Goal: Transaction & Acquisition: Purchase product/service

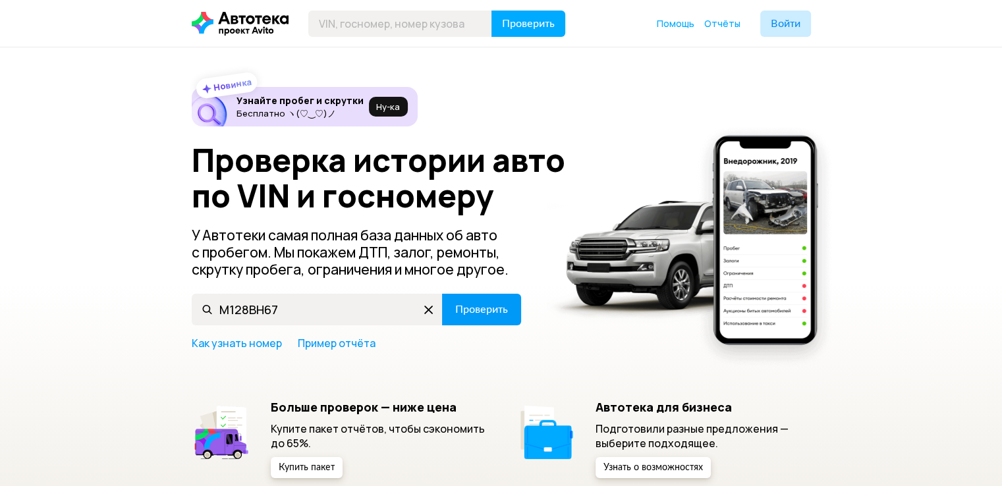
type input "М128ВН67"
click at [519, 311] on button "Проверить" at bounding box center [481, 310] width 79 height 32
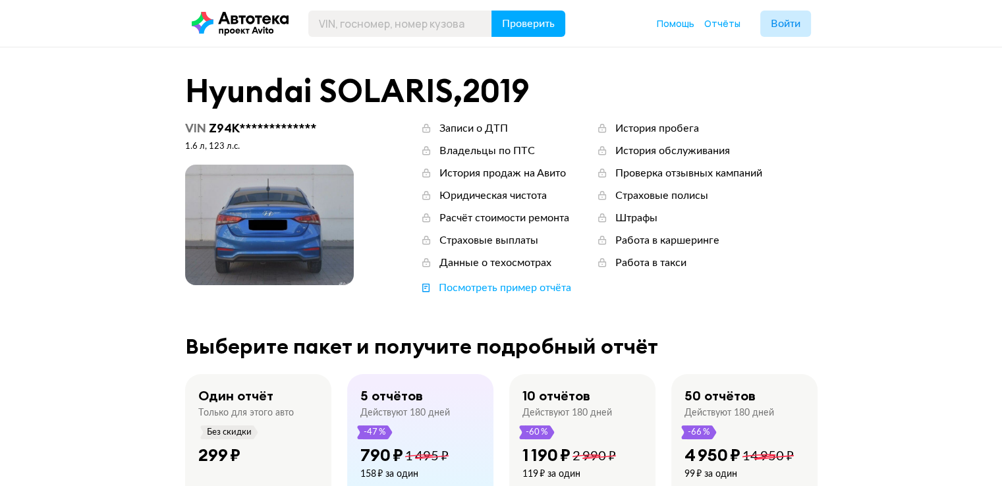
click at [227, 411] on div "Только для этого авто" at bounding box center [245, 413] width 95 height 12
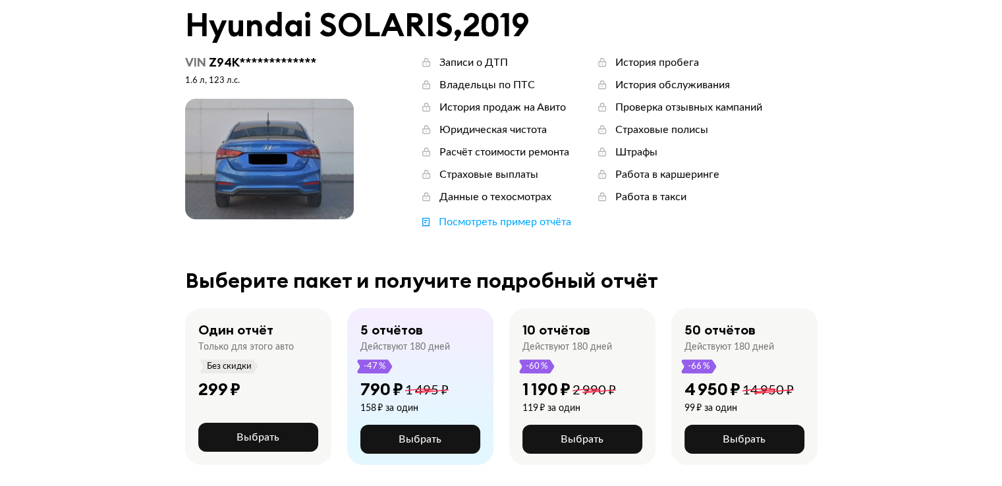
scroll to position [198, 0]
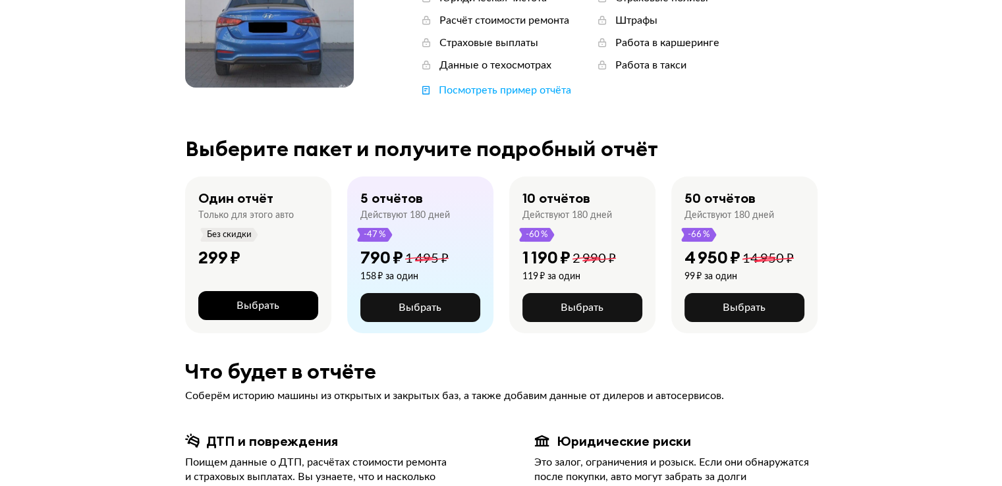
click at [270, 311] on span "Выбрать" at bounding box center [257, 305] width 43 height 11
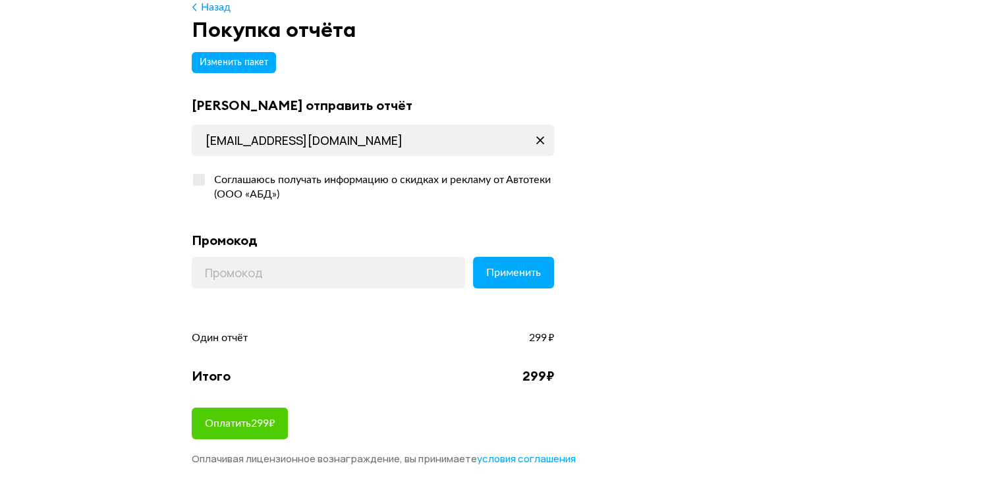
scroll to position [132, 0]
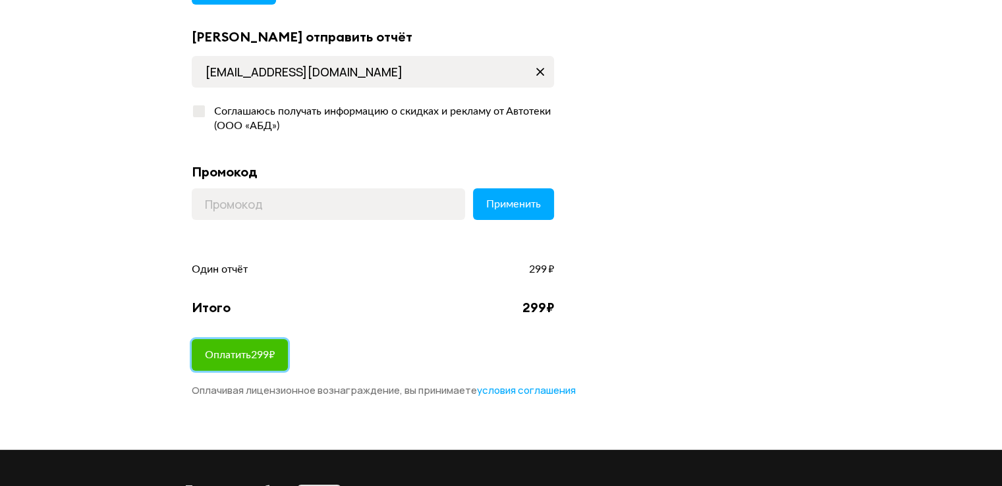
click at [288, 340] on button "Оплатить 299 ₽" at bounding box center [240, 355] width 96 height 32
